Goal: Information Seeking & Learning: Learn about a topic

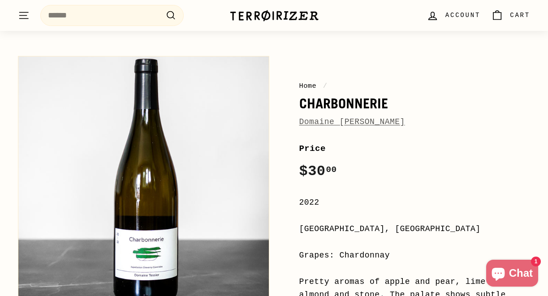
scroll to position [60, 0]
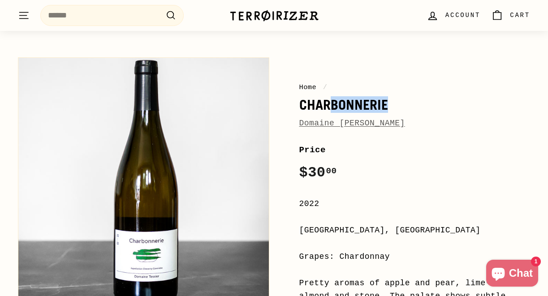
drag, startPoint x: 390, startPoint y: 103, endPoint x: 331, endPoint y: 105, distance: 58.3
click at [331, 105] on h1 "Charbonnerie" at bounding box center [414, 104] width 231 height 15
copy h1 "bonnerie"
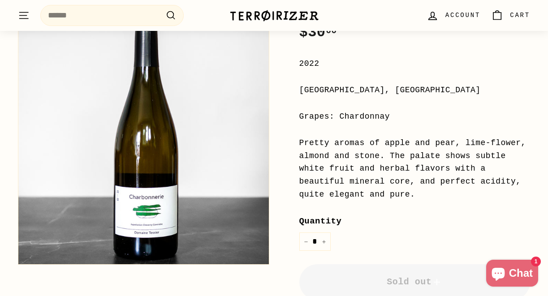
scroll to position [209, 0]
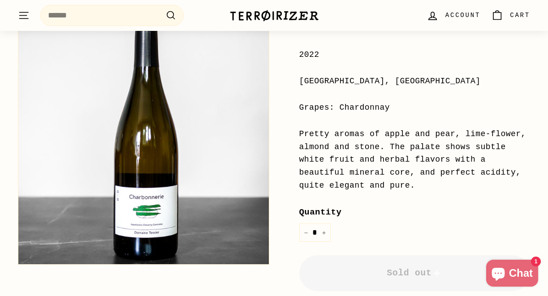
drag, startPoint x: 299, startPoint y: 132, endPoint x: 417, endPoint y: 187, distance: 130.6
click at [417, 187] on div "Home / Charbonnerie Domaine Philippe Tessier Price Regular price $30 00 $30.00 …" at bounding box center [405, 170] width 252 height 533
copy div "Pretty aromas of apple and pear, lime-flower, almond and stone. The palate show…"
